Goal: Communication & Community: Answer question/provide support

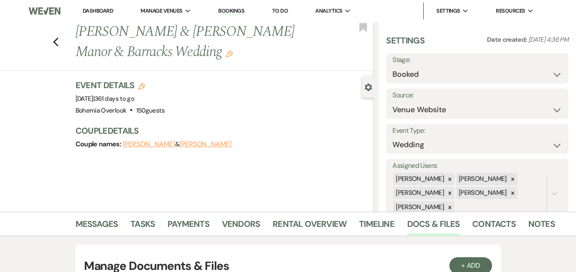
select select "5"
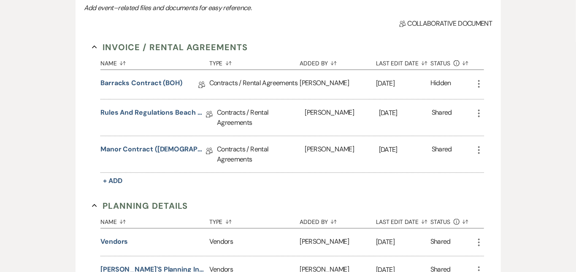
click at [148, 85] on link "Barracks Contract (BOH)" at bounding box center [141, 84] width 82 height 13
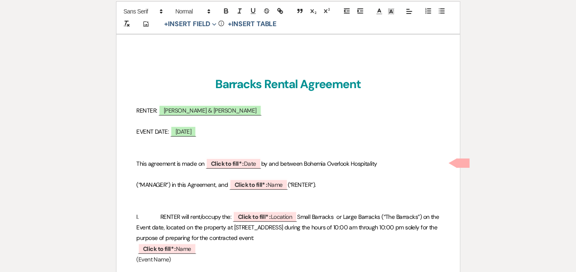
scroll to position [108, 0]
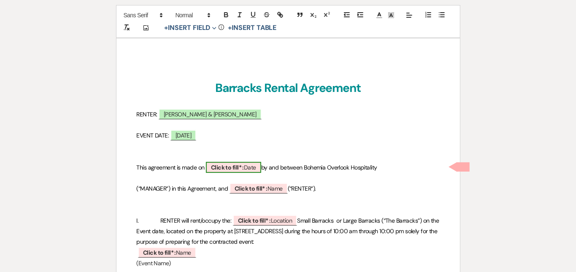
click at [243, 171] on b "Click to fill* :" at bounding box center [227, 168] width 33 height 8
select select "owner"
select select "Date"
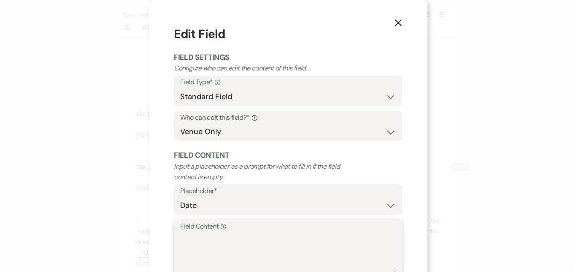
click at [232, 252] on textarea "Field Content Info" at bounding box center [288, 254] width 215 height 42
type textarea "[DATE]"
click at [451, 218] on div "X Edit Field Field Settings Configure who can edit the content of this field. F…" at bounding box center [288, 136] width 576 height 272
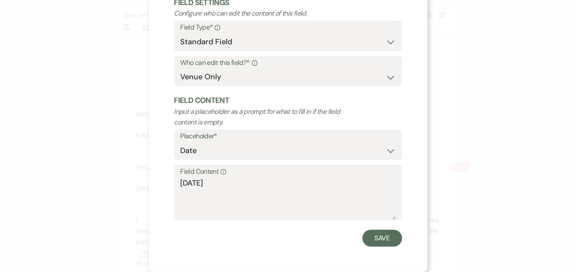
scroll to position [53, 0]
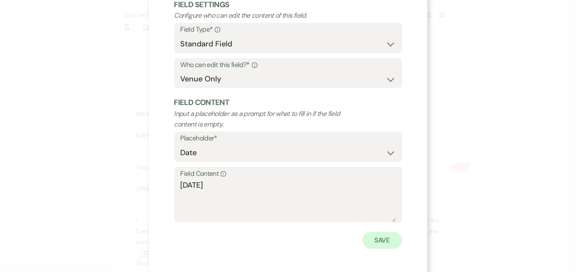
click at [376, 241] on button "Save" at bounding box center [383, 240] width 40 height 17
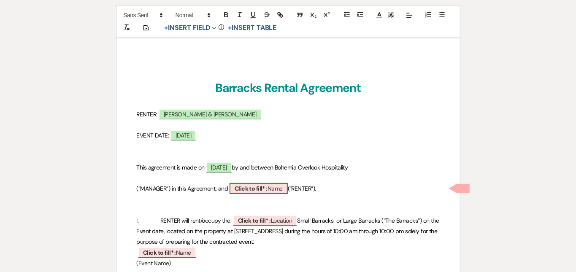
click at [286, 189] on span "Click to fill* : Name" at bounding box center [259, 188] width 58 height 11
select select "owner"
select select "Name"
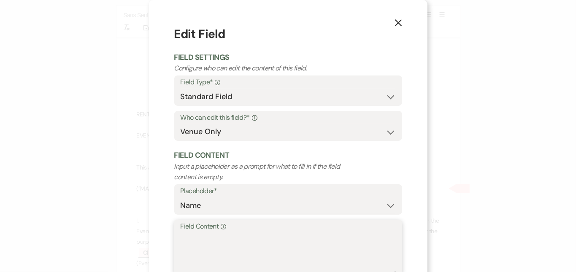
click at [277, 233] on textarea "Field Content Info" at bounding box center [288, 254] width 215 height 42
type textarea "[PERSON_NAME]"
click at [490, 147] on div "X Edit Field Field Settings Configure who can edit the content of this field. F…" at bounding box center [288, 136] width 576 height 272
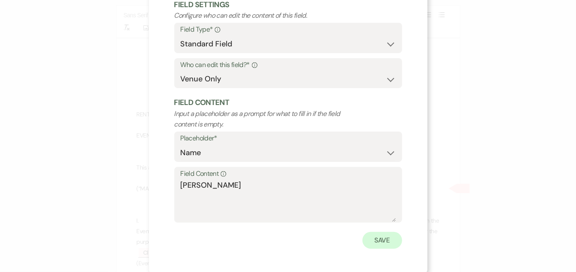
click at [380, 236] on button "Save" at bounding box center [383, 240] width 40 height 17
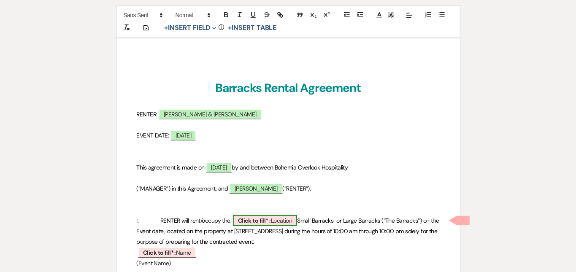
click at [298, 225] on span "Click to fill* : Location" at bounding box center [265, 220] width 65 height 11
select select "owner"
select select "Location"
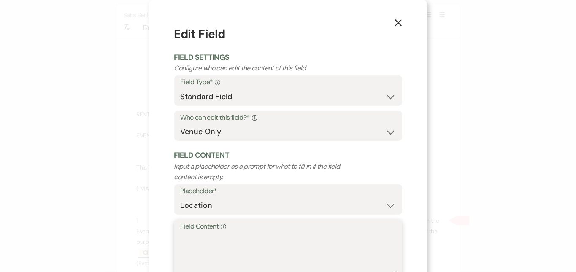
click at [282, 244] on textarea "Field Content Info" at bounding box center [288, 254] width 215 height 42
type textarea "Both Barracks"
click at [459, 193] on div "X Edit Field Field Settings Configure who can edit the content of this field. F…" at bounding box center [288, 136] width 576 height 272
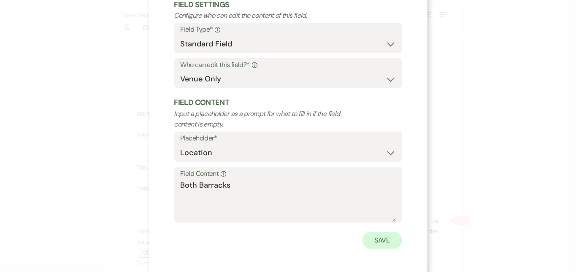
click at [387, 232] on button "Save" at bounding box center [383, 240] width 40 height 17
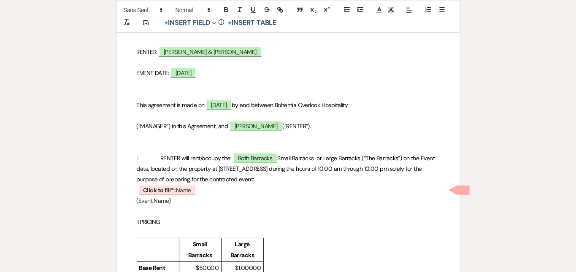
scroll to position [163, 0]
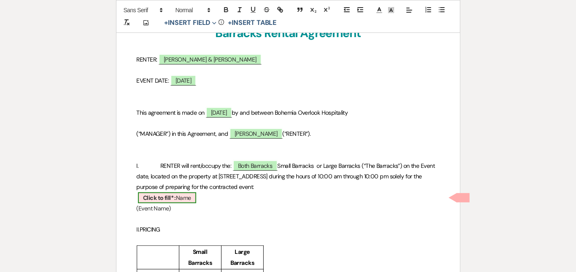
click at [191, 200] on span "Click to fill* : Name" at bounding box center [167, 197] width 58 height 11
select select "owner"
select select "Name"
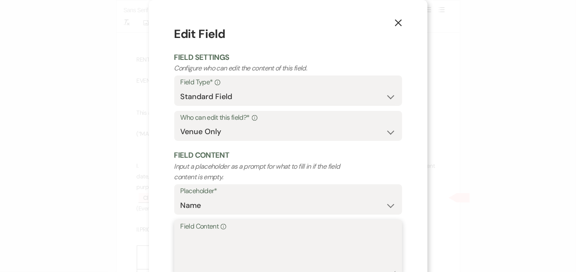
click at [213, 257] on textarea "Field Content Info" at bounding box center [288, 254] width 215 height 42
type textarea "[PERSON_NAME]/[PERSON_NAME] Wedding"
click at [464, 207] on div "X Edit Field Field Settings Configure who can edit the content of this field. F…" at bounding box center [288, 136] width 576 height 272
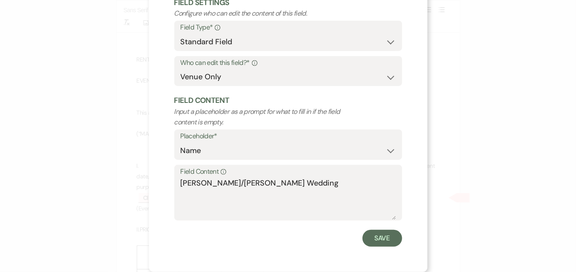
scroll to position [53, 0]
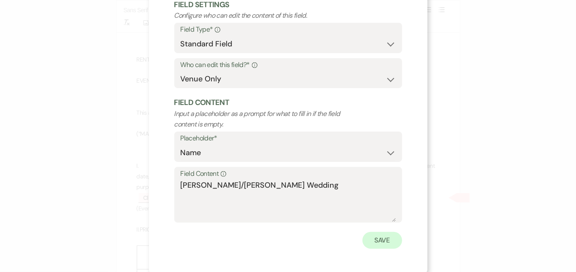
click at [383, 239] on button "Save" at bounding box center [383, 240] width 40 height 17
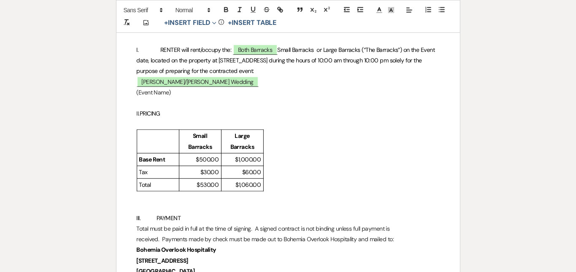
scroll to position [288, 0]
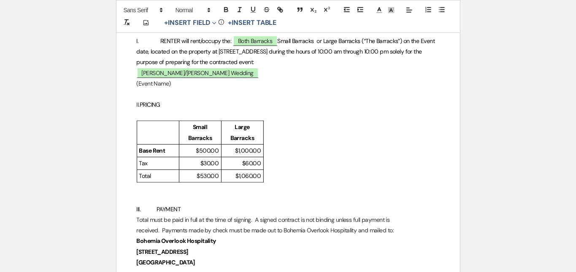
click at [270, 202] on p at bounding box center [288, 199] width 303 height 11
click at [270, 214] on p "III. PAYMENT" at bounding box center [288, 210] width 303 height 11
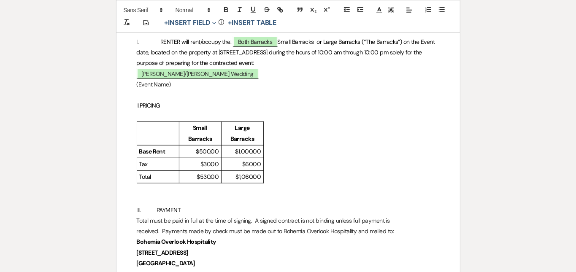
click at [243, 109] on p "II. PRICING" at bounding box center [288, 105] width 303 height 11
drag, startPoint x: 252, startPoint y: 108, endPoint x: 157, endPoint y: 107, distance: 94.6
click at [157, 107] on p "II. PRICING: $1,590 with [US_STATE] tax" at bounding box center [288, 105] width 303 height 11
click at [223, 9] on icon "button" at bounding box center [226, 10] width 8 height 8
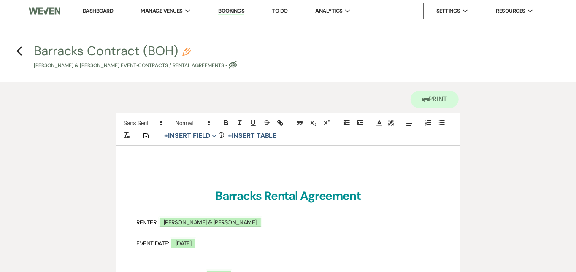
scroll to position [0, 0]
click at [237, 68] on icon "Eye Blocked" at bounding box center [233, 65] width 8 height 8
select select "10"
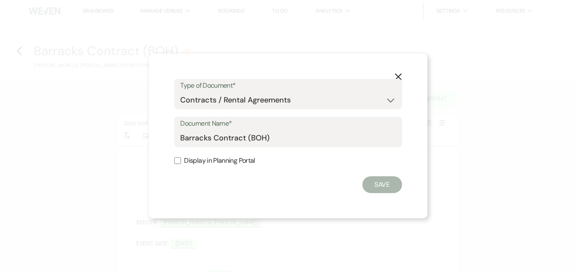
click at [180, 162] on input "Display in Planning Portal" at bounding box center [177, 160] width 7 height 7
checkbox input "true"
click at [391, 186] on button "Save" at bounding box center [383, 184] width 40 height 17
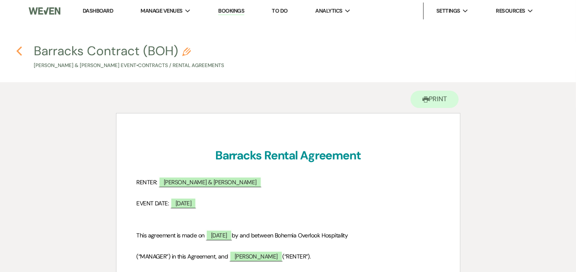
click at [19, 49] on use "button" at bounding box center [18, 50] width 5 height 9
select select "5"
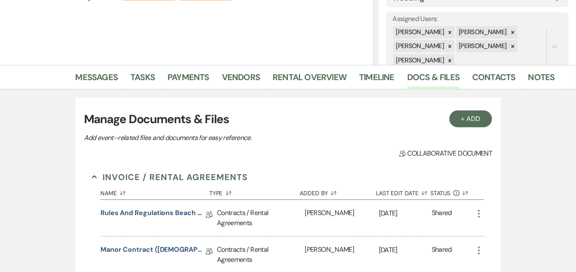
scroll to position [149, 0]
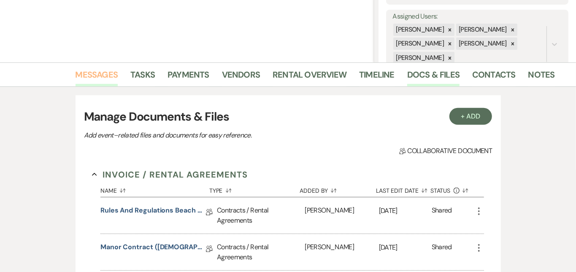
click at [76, 73] on link "Messages" at bounding box center [97, 77] width 43 height 19
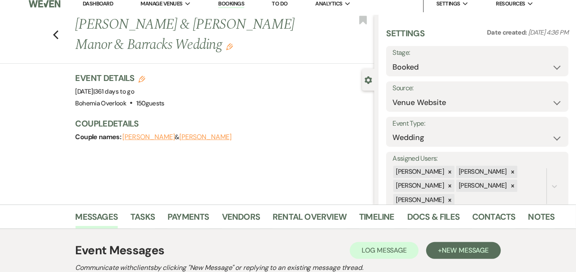
scroll to position [-2, 0]
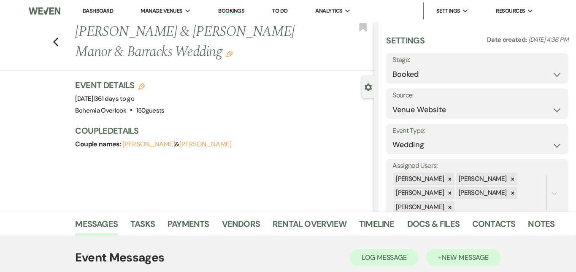
click at [487, 255] on span "New Message" at bounding box center [465, 257] width 47 height 9
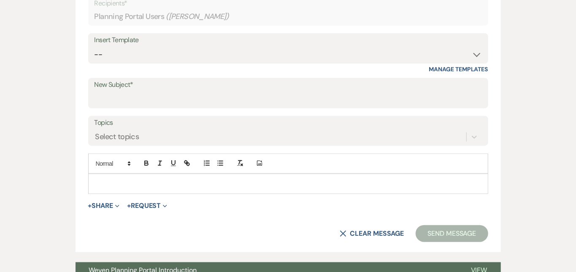
scroll to position [367, 0]
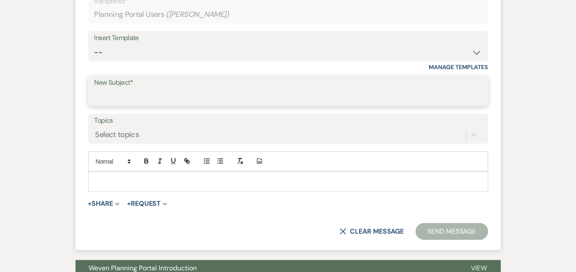
click at [296, 90] on input "New Subject*" at bounding box center [288, 97] width 387 height 16
type input "Documents are Ready"
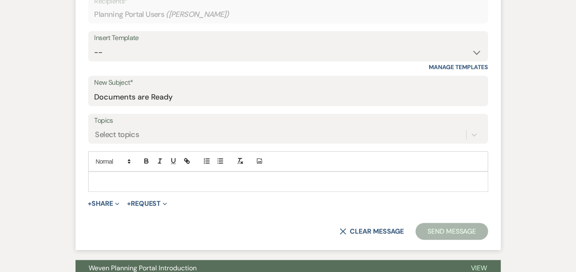
click at [264, 177] on p at bounding box center [288, 181] width 387 height 9
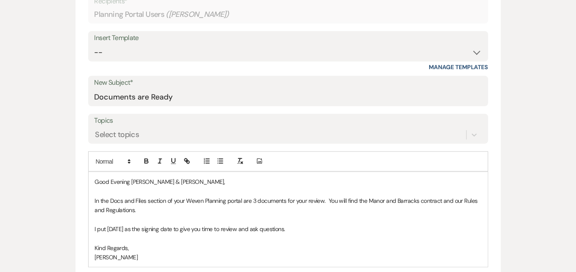
click at [544, 130] on div "Messages Tasks Payments Vendors Rental Overview Timeline Docs & Files Contacts …" at bounding box center [288, 171] width 576 height 652
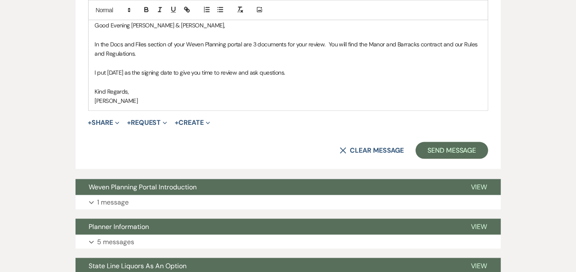
scroll to position [526, 0]
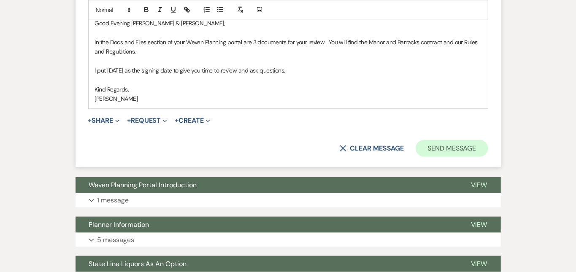
click at [460, 144] on button "Send Message" at bounding box center [452, 148] width 72 height 17
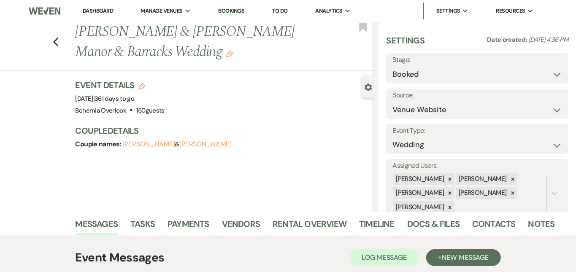
scroll to position [0, 0]
click at [108, 8] on link "Dashboard" at bounding box center [98, 10] width 30 height 7
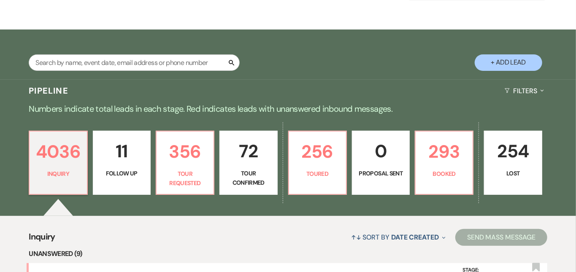
scroll to position [119, 0]
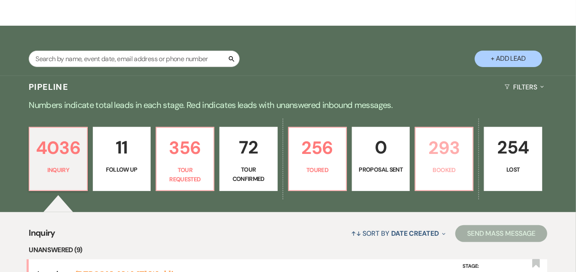
click at [458, 151] on p "293" at bounding box center [444, 148] width 47 height 28
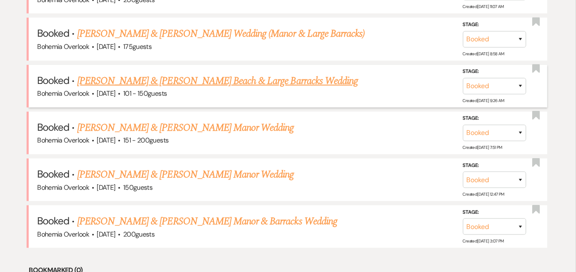
scroll to position [409, 0]
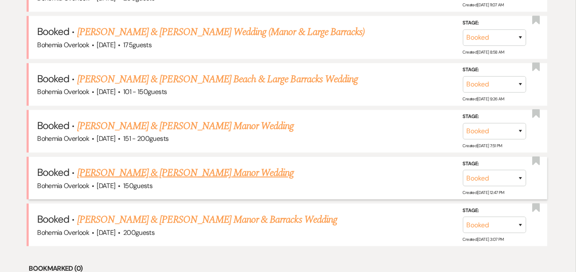
click at [245, 165] on link "[PERSON_NAME] & [PERSON_NAME] Manor Wedding" at bounding box center [185, 172] width 217 height 15
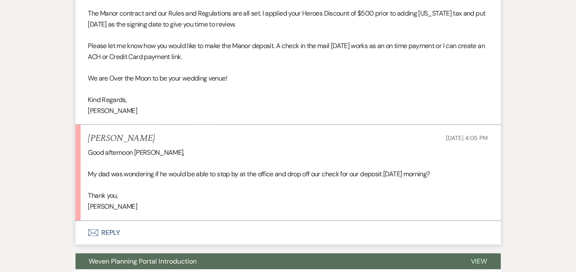
scroll to position [334, 0]
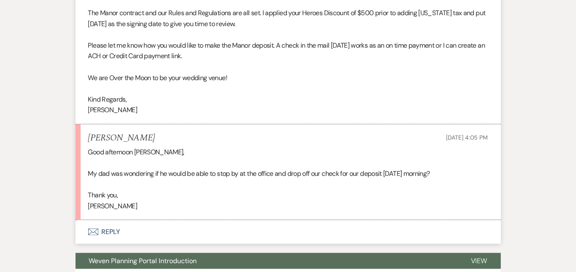
click at [235, 233] on button "Envelope Reply" at bounding box center [288, 232] width 425 height 24
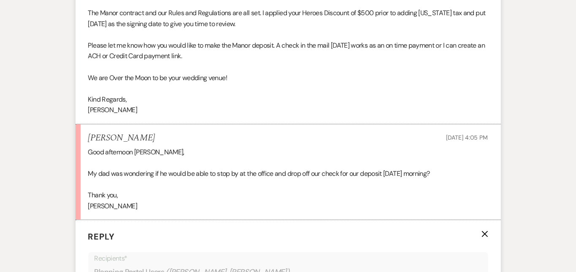
scroll to position [542, 0]
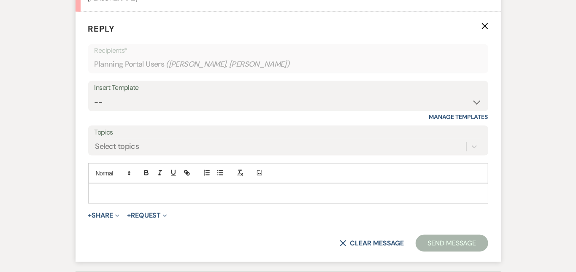
click at [236, 195] on p at bounding box center [288, 193] width 387 height 9
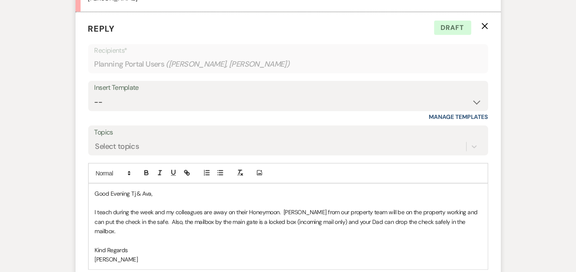
click at [551, 174] on div "Messages Tasks Payments Vendors Rental Overview Timeline Docs & Files Contacts …" at bounding box center [288, 14] width 576 height 812
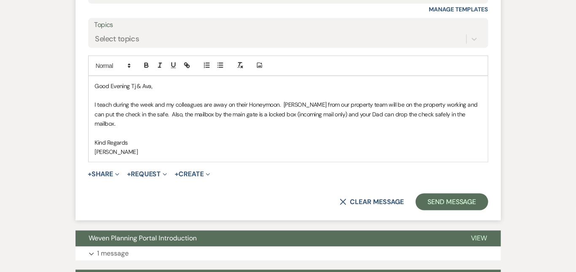
scroll to position [654, 0]
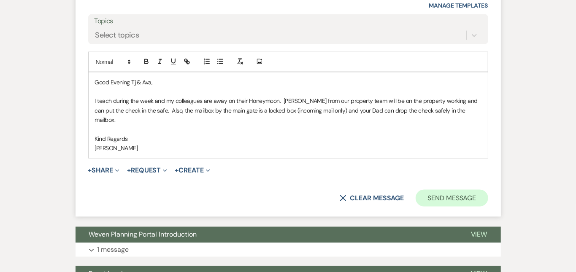
click at [476, 190] on button "Send Message" at bounding box center [452, 198] width 72 height 17
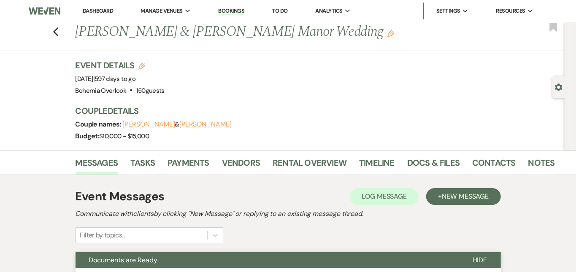
scroll to position [0, 0]
click at [92, 5] on li "Dashboard" at bounding box center [97, 11] width 39 height 17
click at [96, 10] on link "Dashboard" at bounding box center [98, 10] width 30 height 7
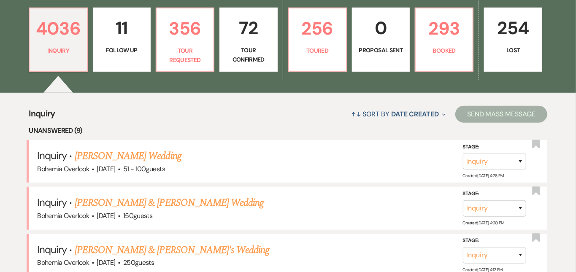
scroll to position [240, 0]
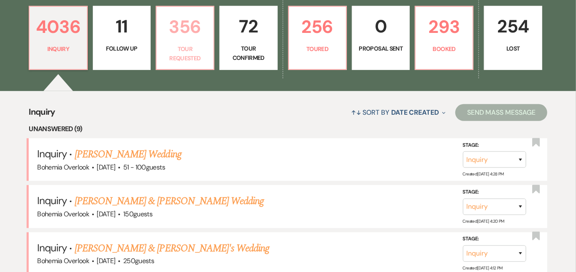
click at [195, 38] on p "356" at bounding box center [185, 27] width 47 height 28
